Goal: Information Seeking & Learning: Learn about a topic

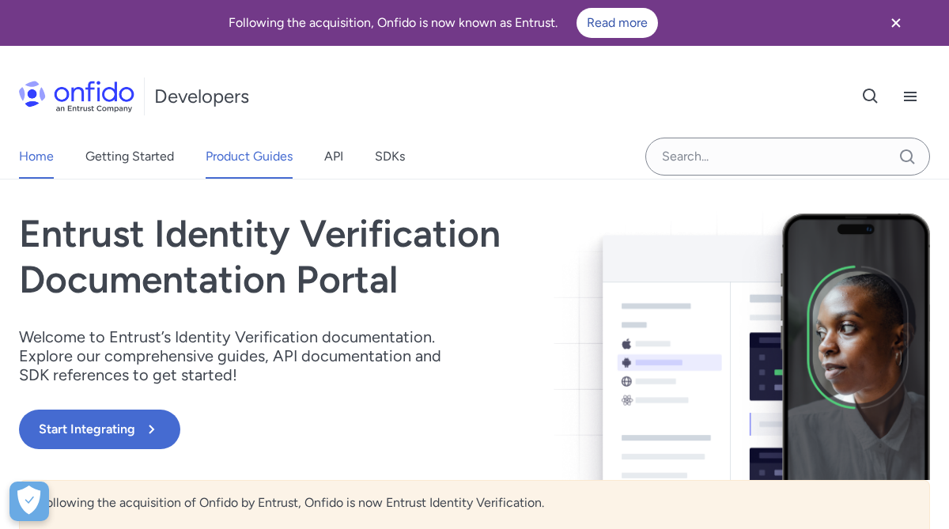
click at [231, 155] on link "Product Guides" at bounding box center [249, 156] width 87 height 44
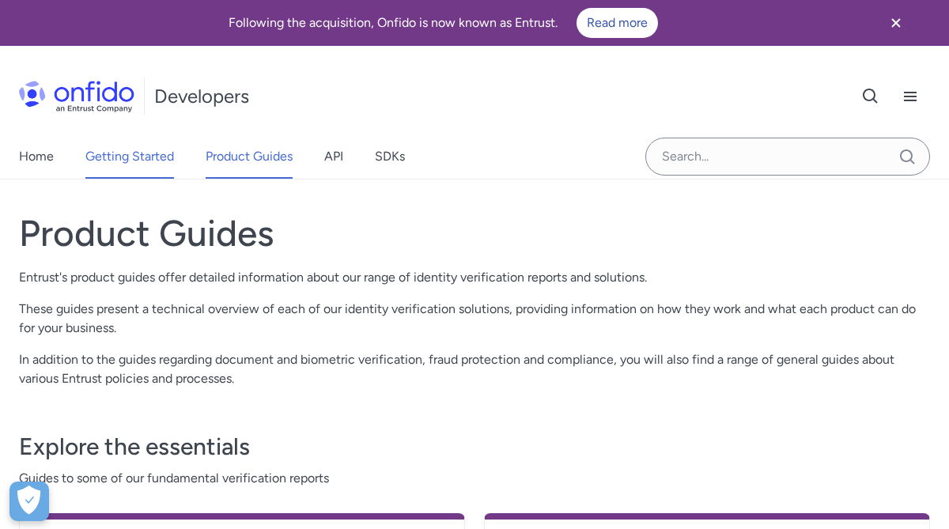
click at [139, 152] on link "Getting Started" at bounding box center [129, 156] width 89 height 44
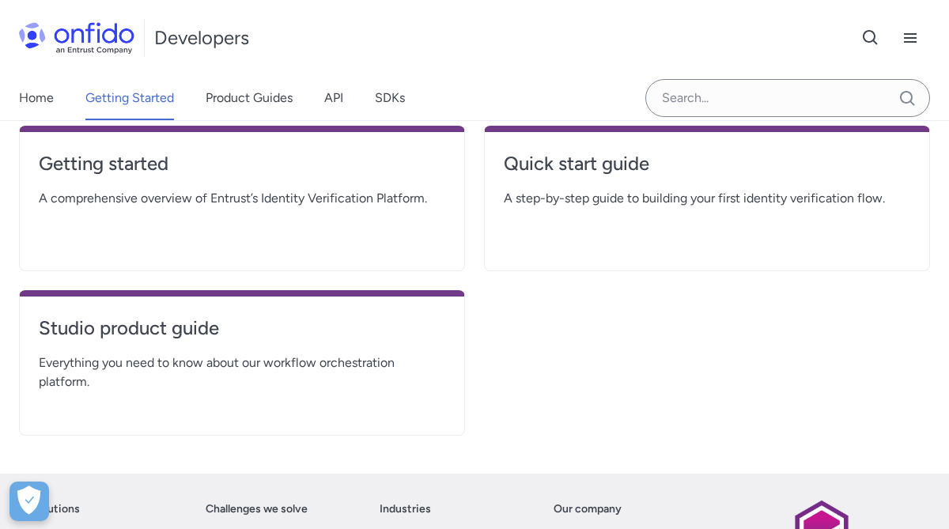
scroll to position [419, 0]
click at [143, 168] on h4 "Getting started" at bounding box center [242, 163] width 406 height 25
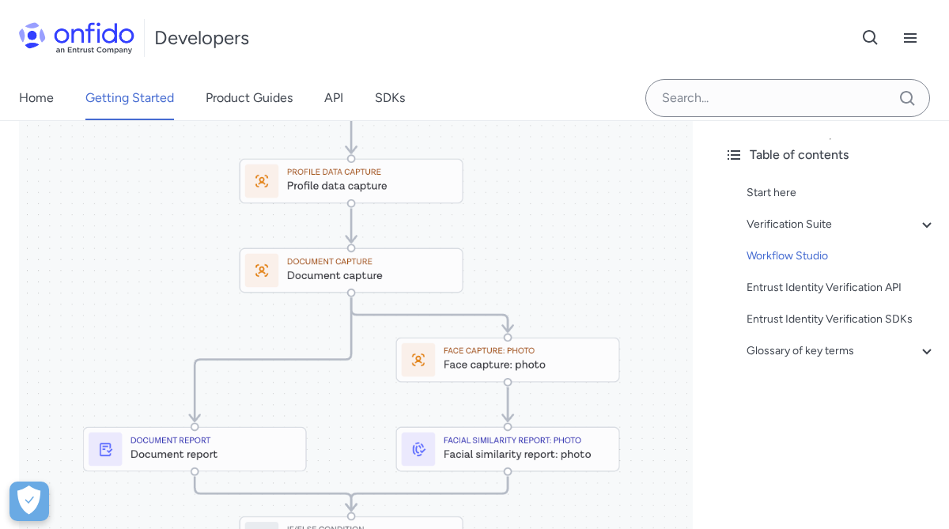
scroll to position [2139, 0]
